Goal: Information Seeking & Learning: Learn about a topic

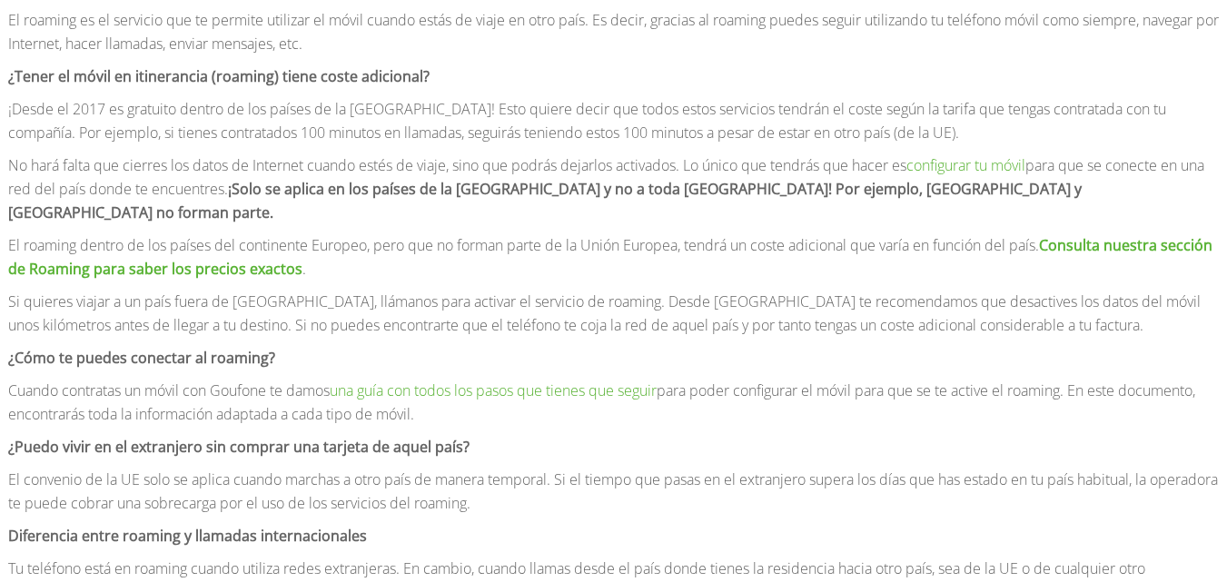
scroll to position [909, 0]
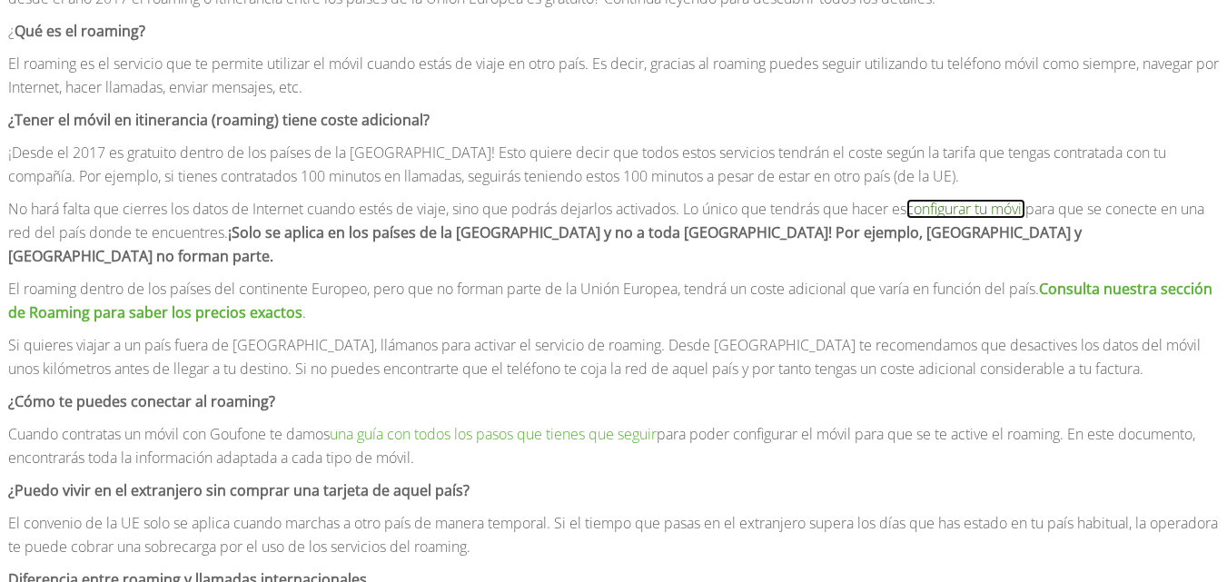
click at [989, 207] on link "configurar tu móvil" at bounding box center [966, 209] width 119 height 20
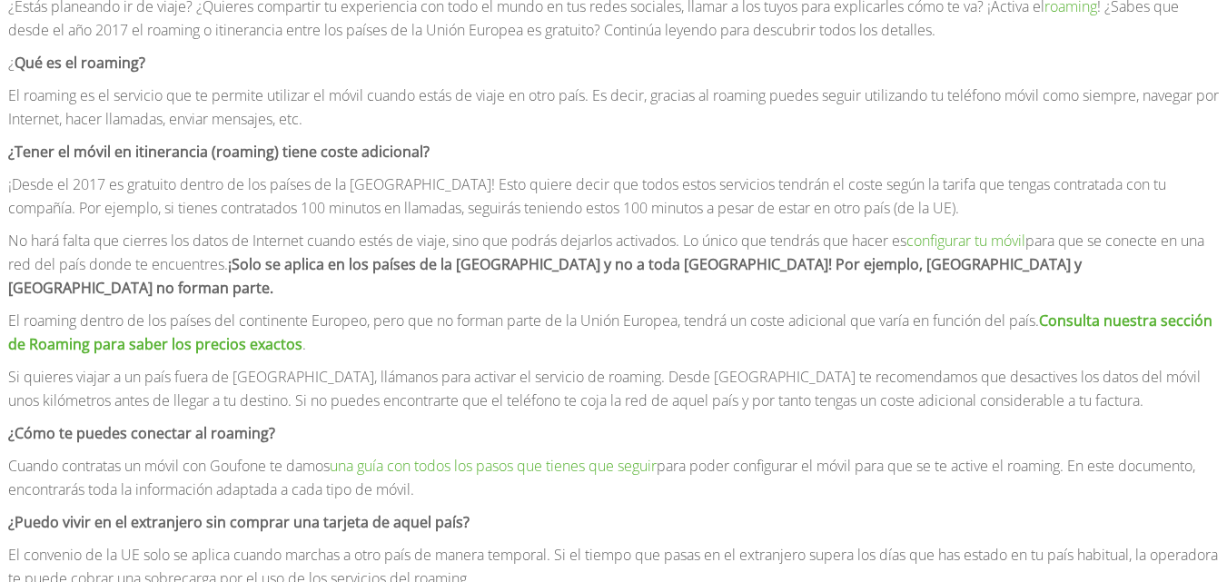
scroll to position [909, 0]
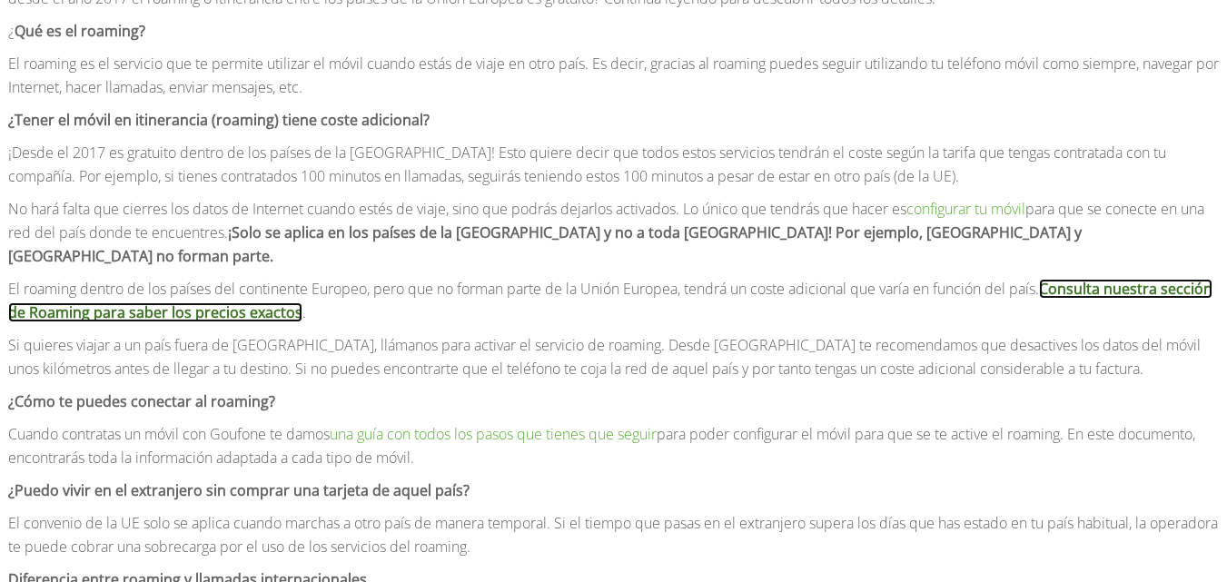
click at [1129, 279] on link "Consulta nuestra sección de Roaming para saber los precios exactos" at bounding box center [610, 301] width 1205 height 44
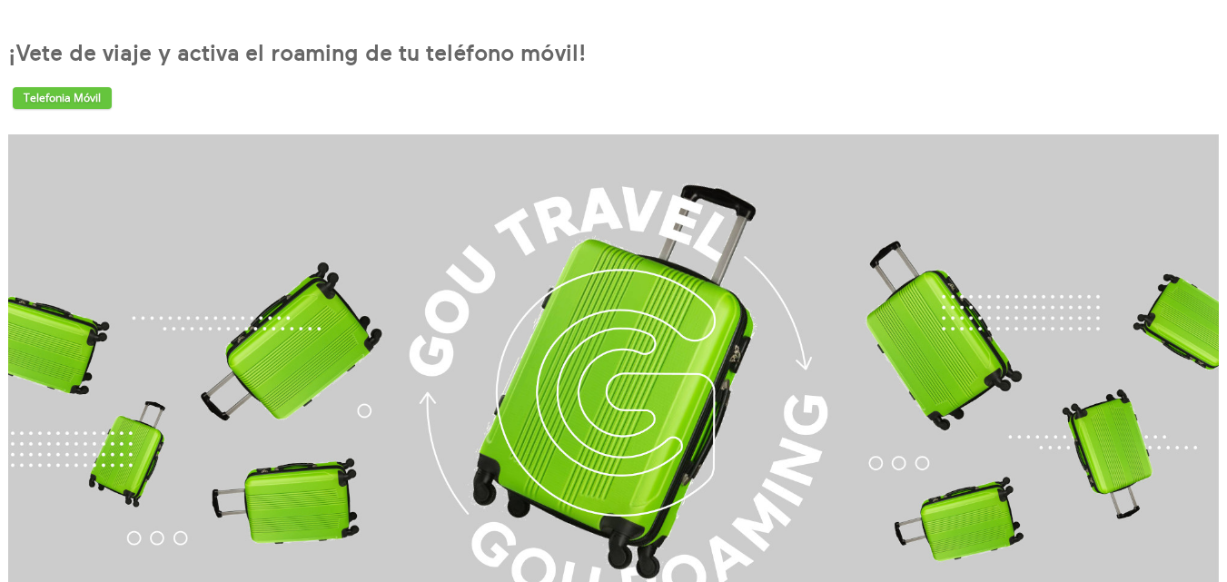
scroll to position [0, 0]
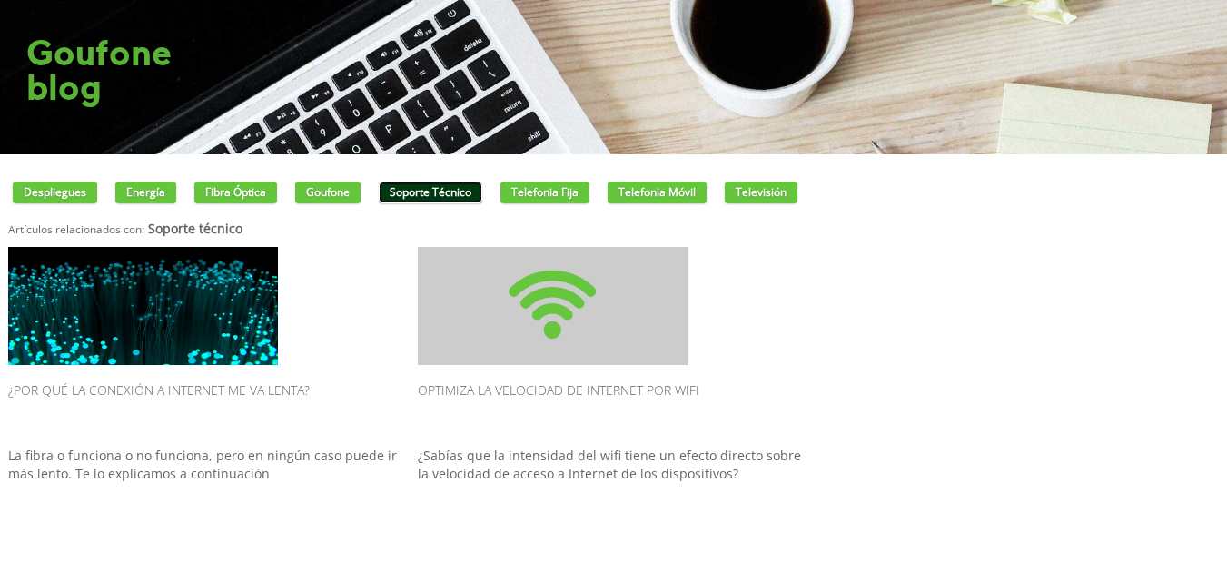
click at [441, 192] on link "Soporte técnico" at bounding box center [431, 193] width 104 height 22
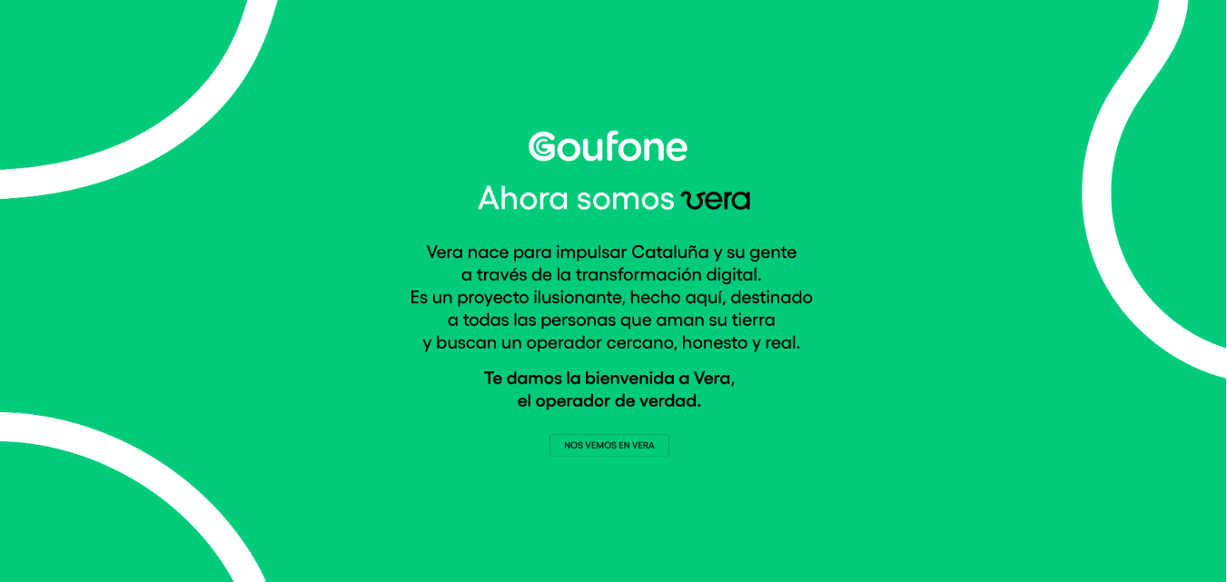
scroll to position [9, 0]
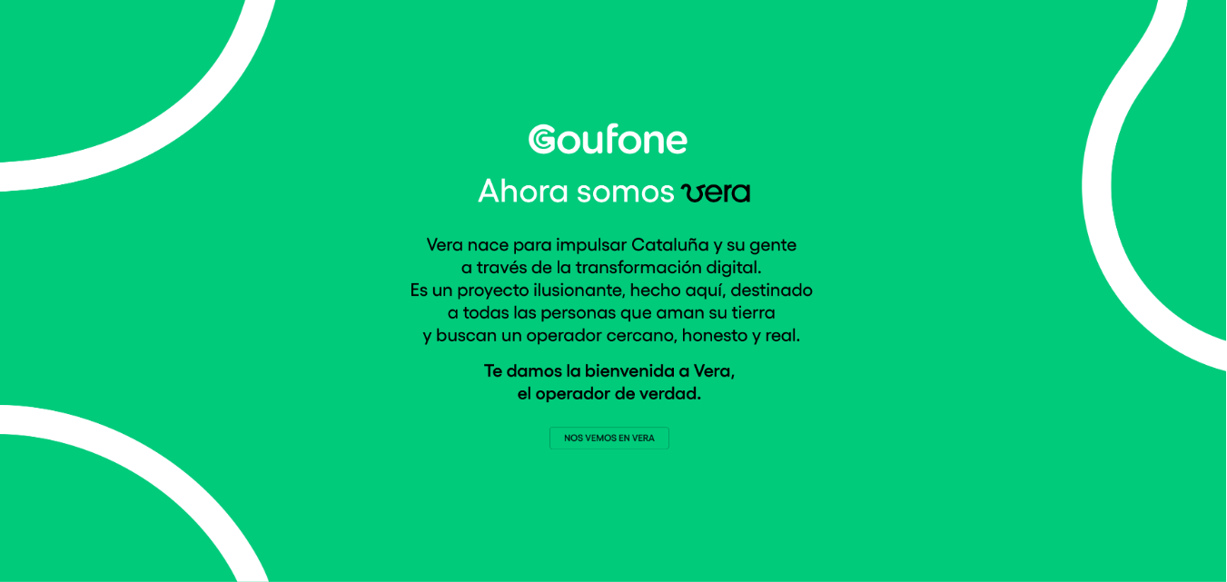
click at [588, 430] on img at bounding box center [614, 287] width 408 height 326
click at [588, 436] on img at bounding box center [614, 287] width 408 height 326
click at [596, 71] on img at bounding box center [612, 286] width 1227 height 591
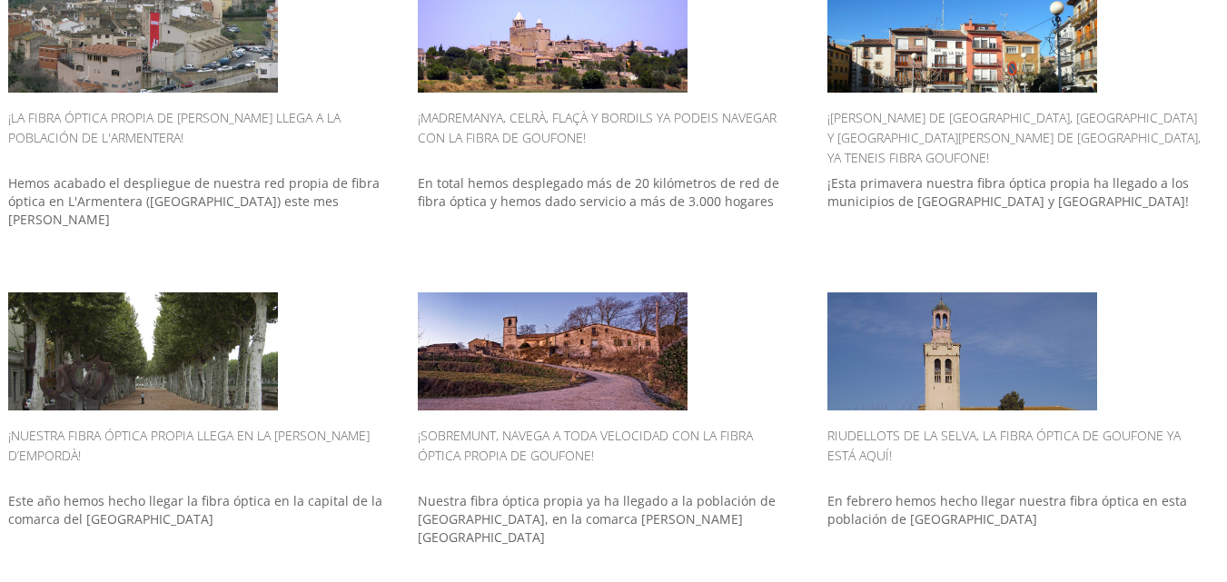
scroll to position [273, 0]
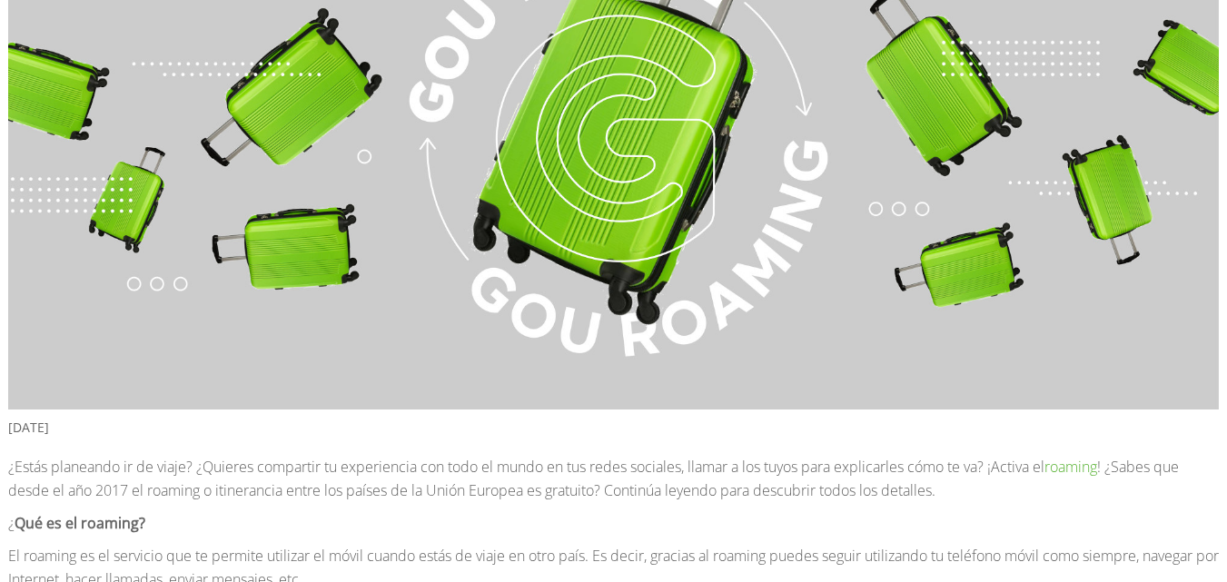
scroll to position [91, 0]
